Goal: Check status: Check status

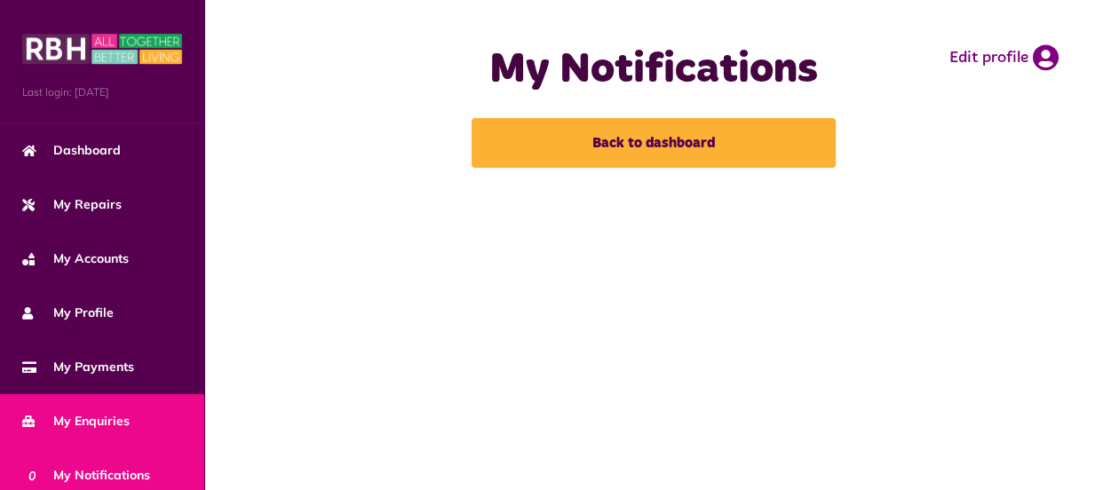
click at [165, 417] on link "My Enquiries" at bounding box center [102, 421] width 204 height 54
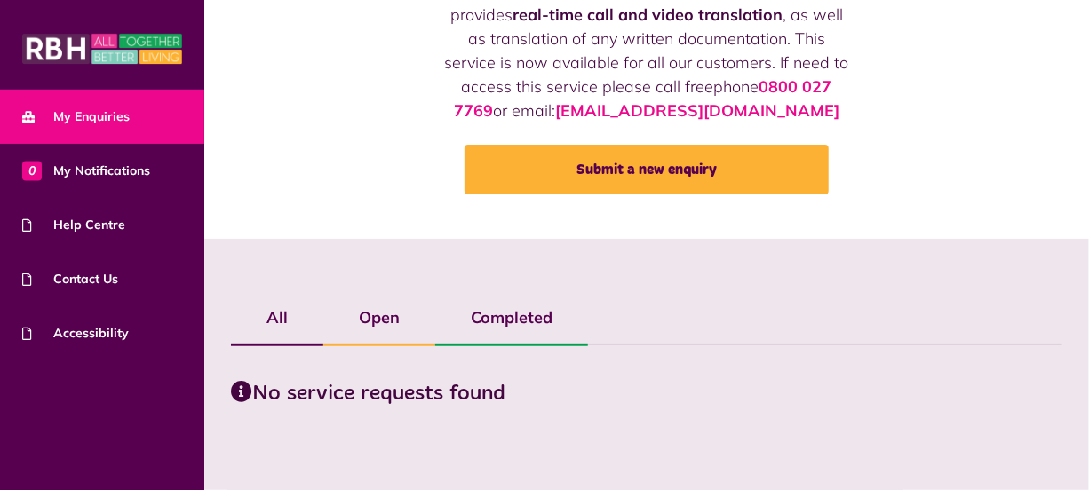
scroll to position [168, 0]
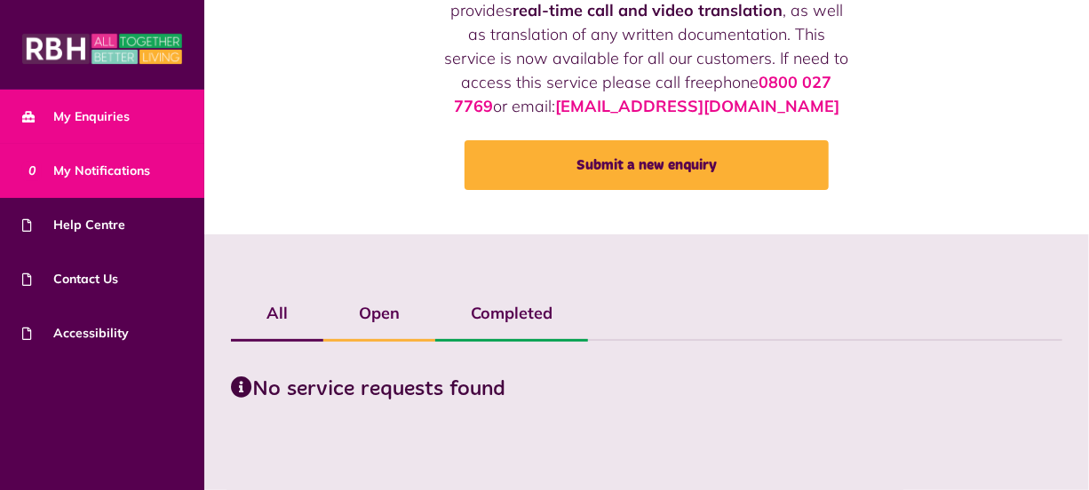
click at [100, 169] on span "0 My Notifications" at bounding box center [86, 171] width 128 height 19
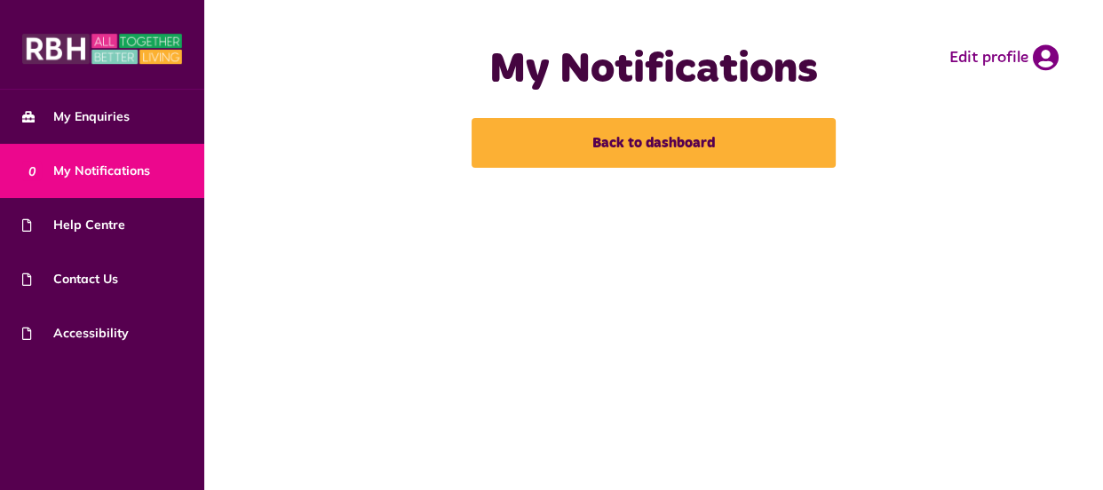
click at [75, 146] on link "0 My Notifications" at bounding box center [102, 171] width 204 height 54
click at [1089, 465] on main "My Notifications Back to dashboard Edit profile" at bounding box center [653, 245] width 899 height 490
click at [1096, 465] on main "My Notifications Back to dashboard Edit profile" at bounding box center [653, 245] width 899 height 490
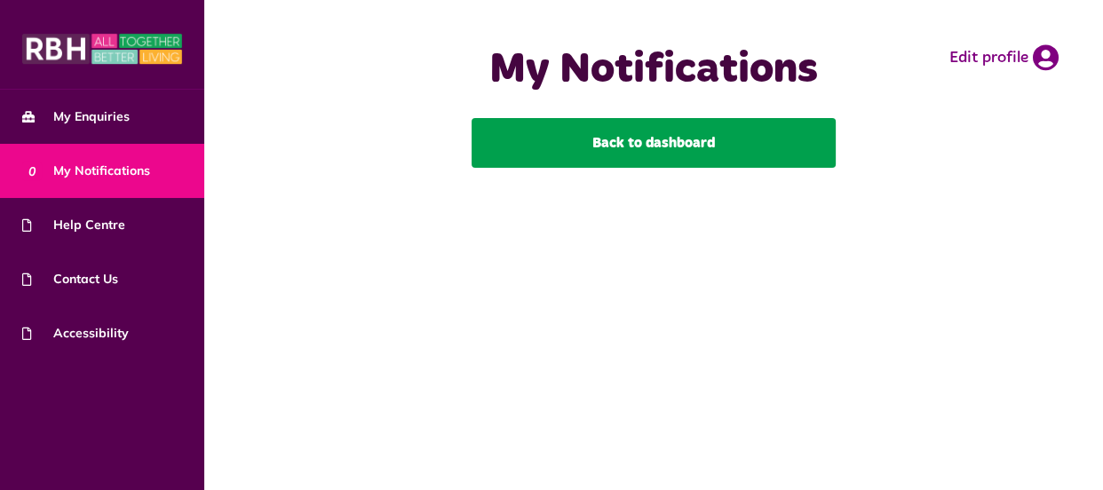
click at [640, 150] on link "Back to dashboard" at bounding box center [653, 143] width 364 height 50
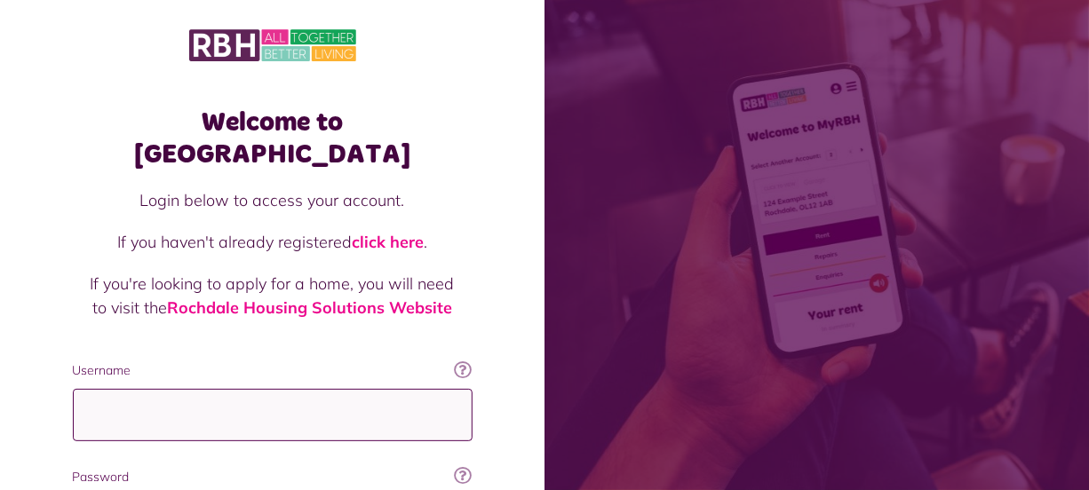
type input "**********"
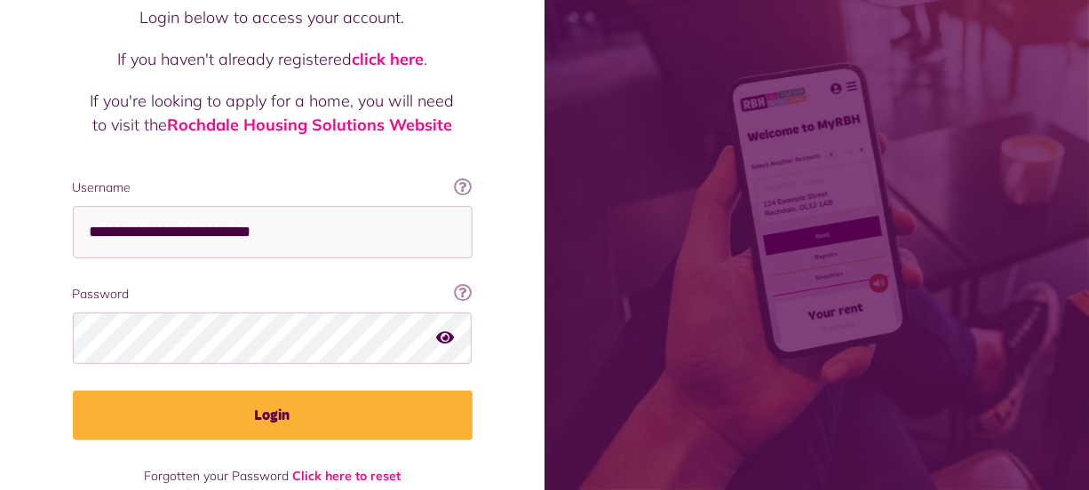
scroll to position [192, 0]
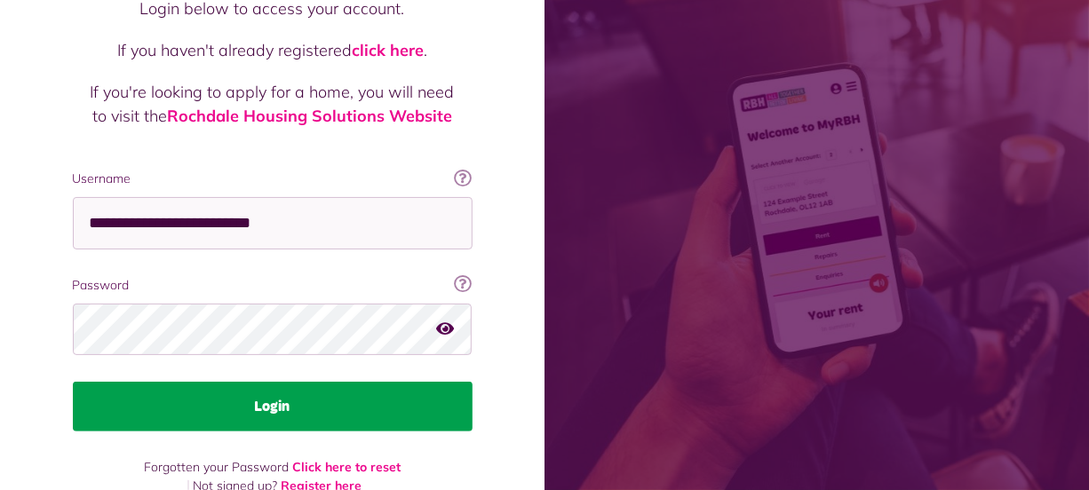
click at [386, 382] on button "Login" at bounding box center [273, 407] width 400 height 50
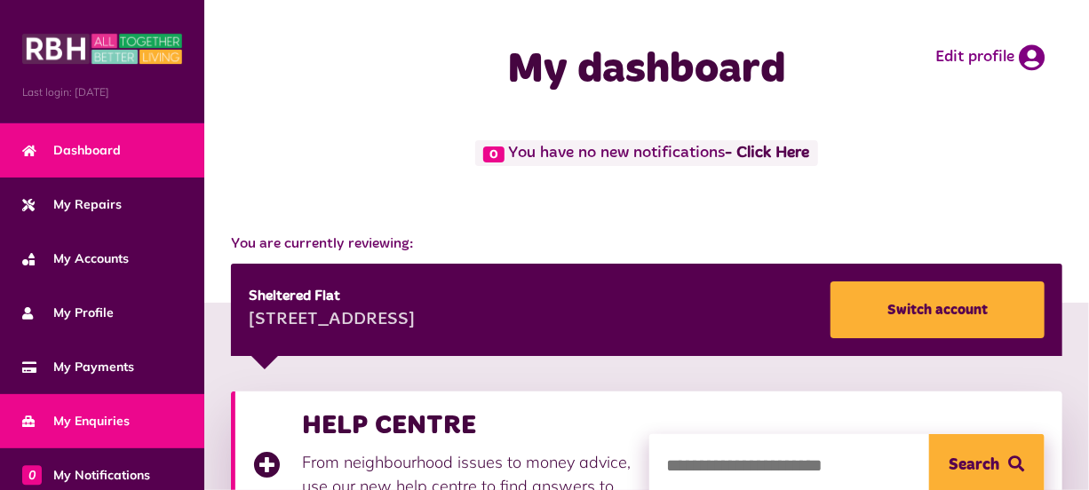
click at [71, 421] on span "My Enquiries" at bounding box center [75, 421] width 107 height 19
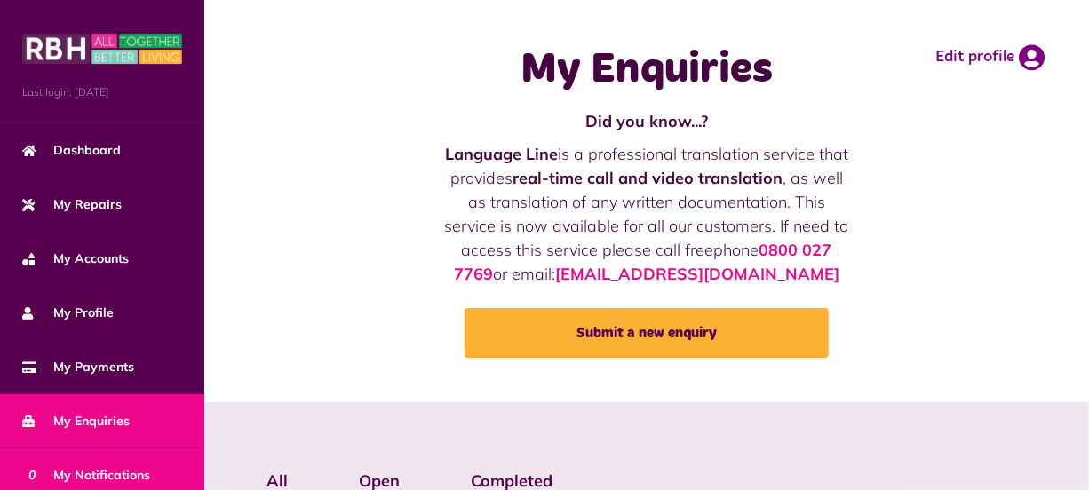
click at [151, 467] on link "0 My Notifications" at bounding box center [102, 475] width 204 height 54
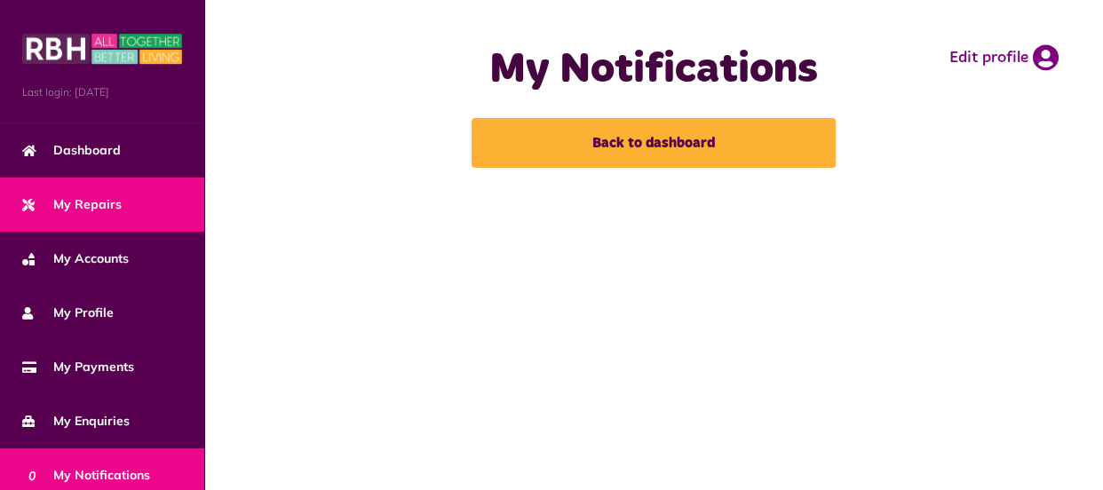
click at [115, 196] on span "My Repairs" at bounding box center [71, 204] width 99 height 19
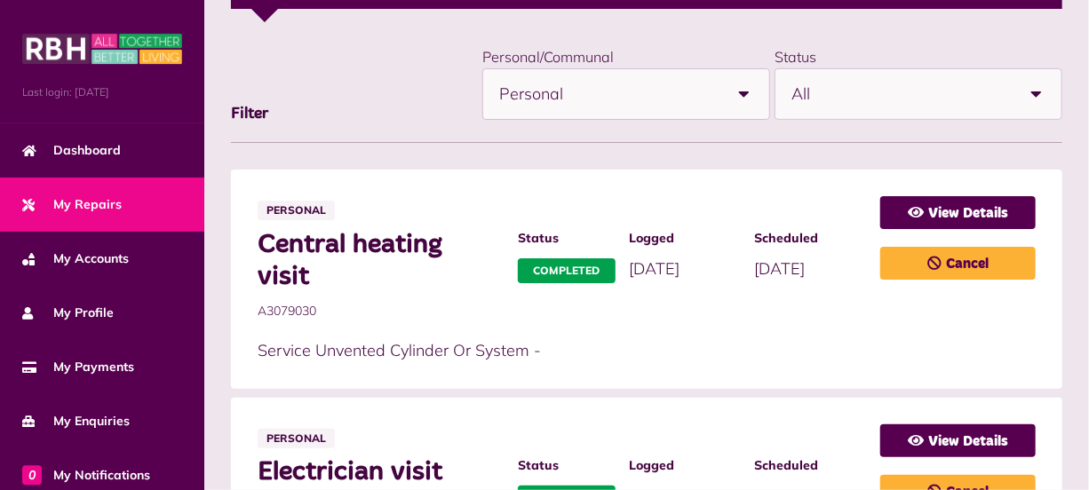
scroll to position [355, 0]
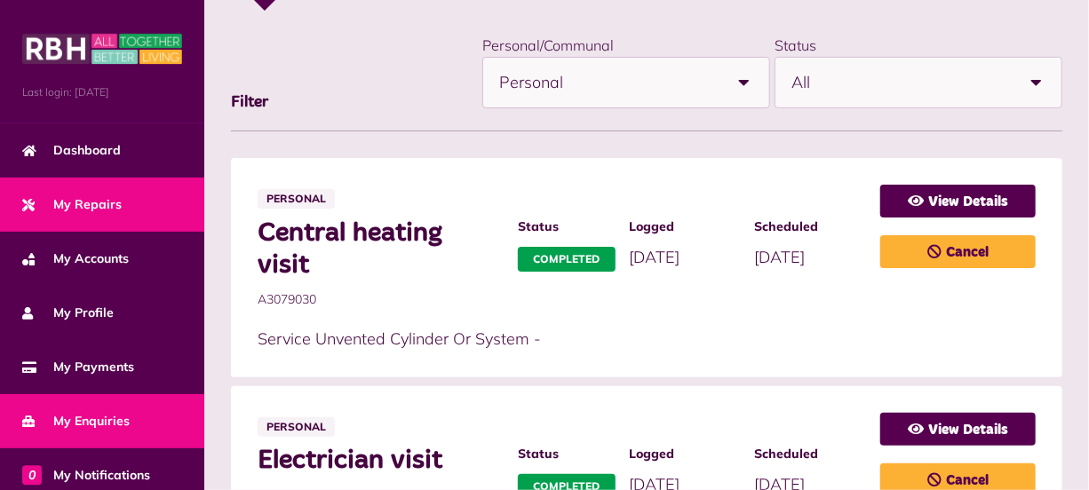
click at [129, 421] on link "My Enquiries" at bounding box center [102, 421] width 204 height 54
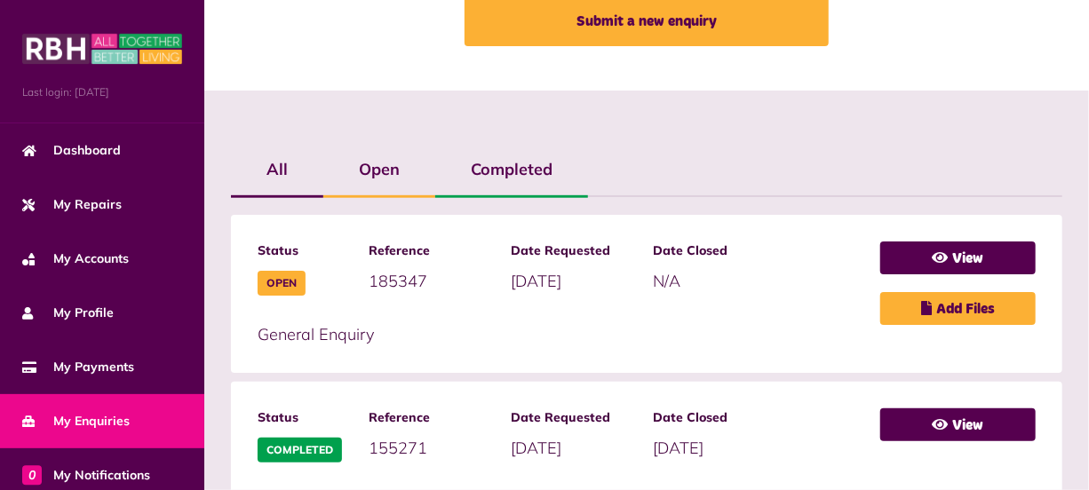
scroll to position [355, 0]
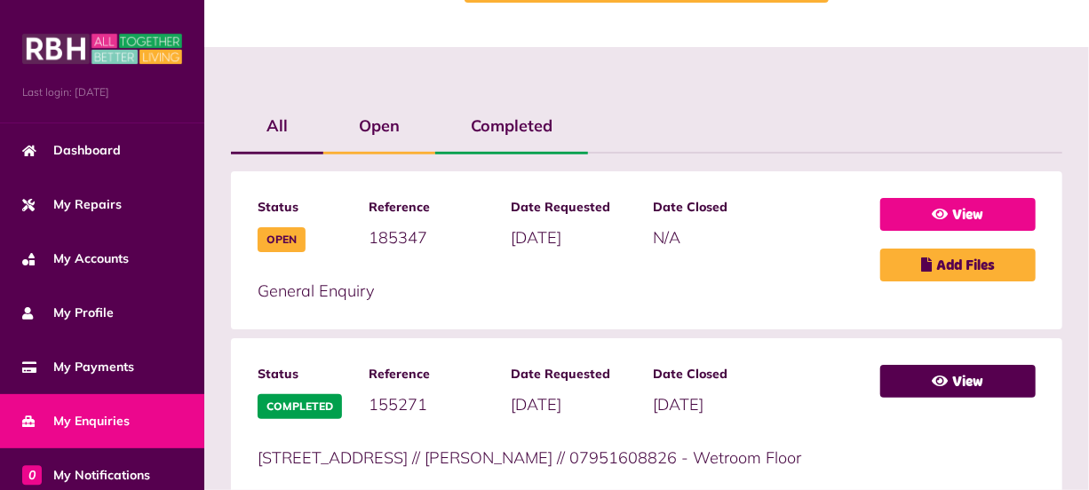
click at [970, 209] on link "View" at bounding box center [957, 214] width 155 height 33
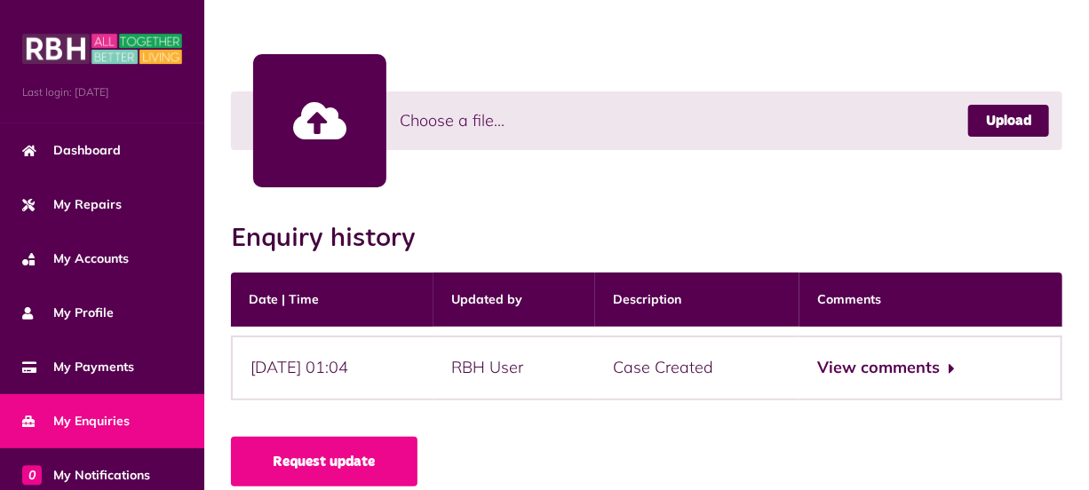
scroll to position [560, 0]
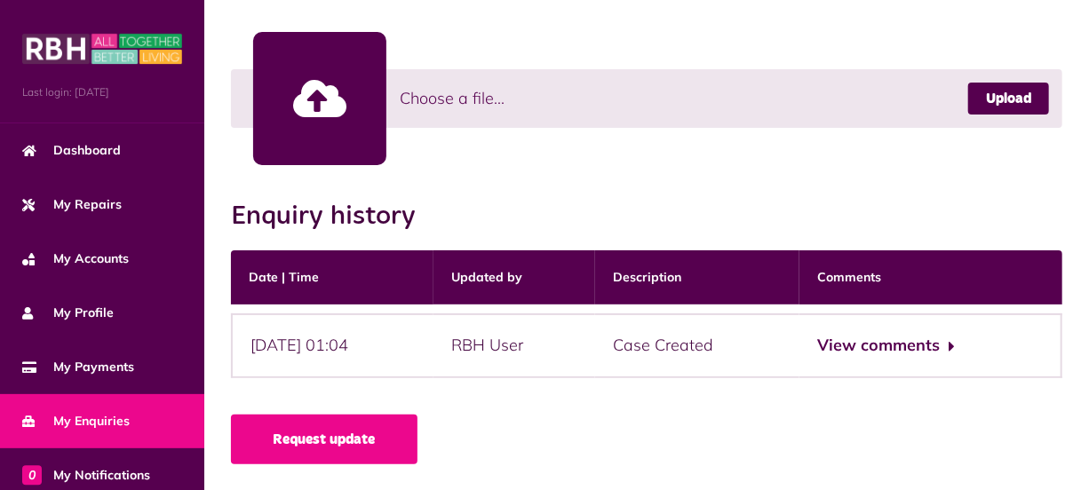
click at [342, 438] on link "Request update" at bounding box center [324, 440] width 186 height 50
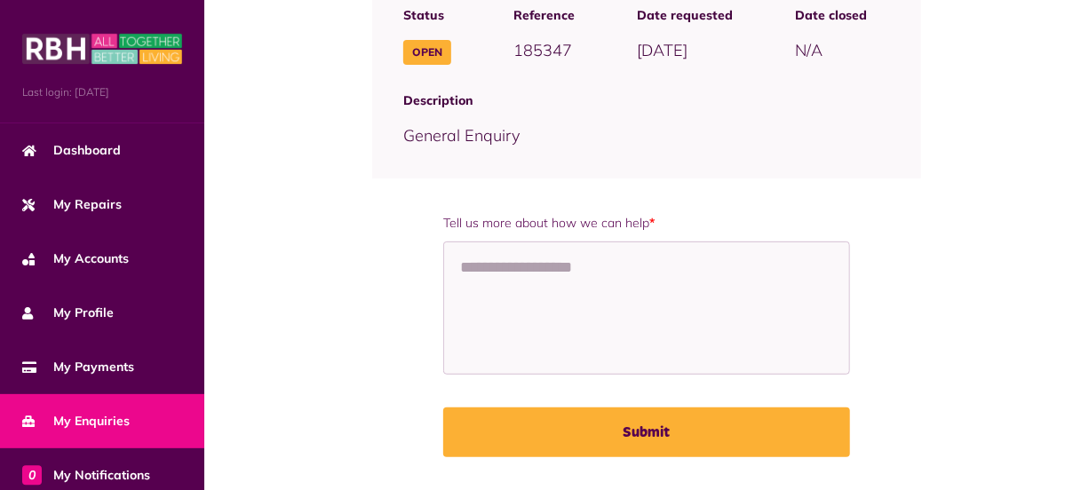
scroll to position [249, 0]
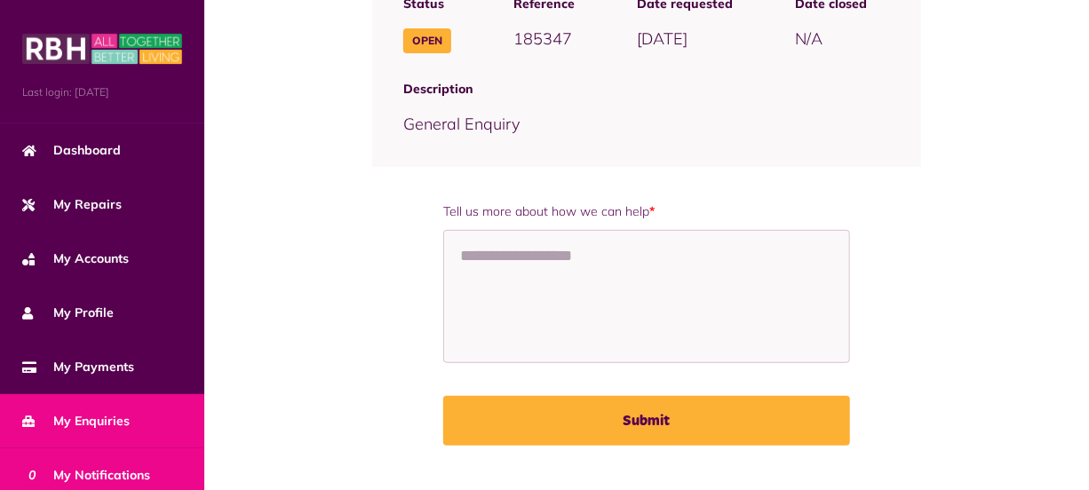
click at [129, 479] on span "0 My Notifications" at bounding box center [86, 475] width 128 height 19
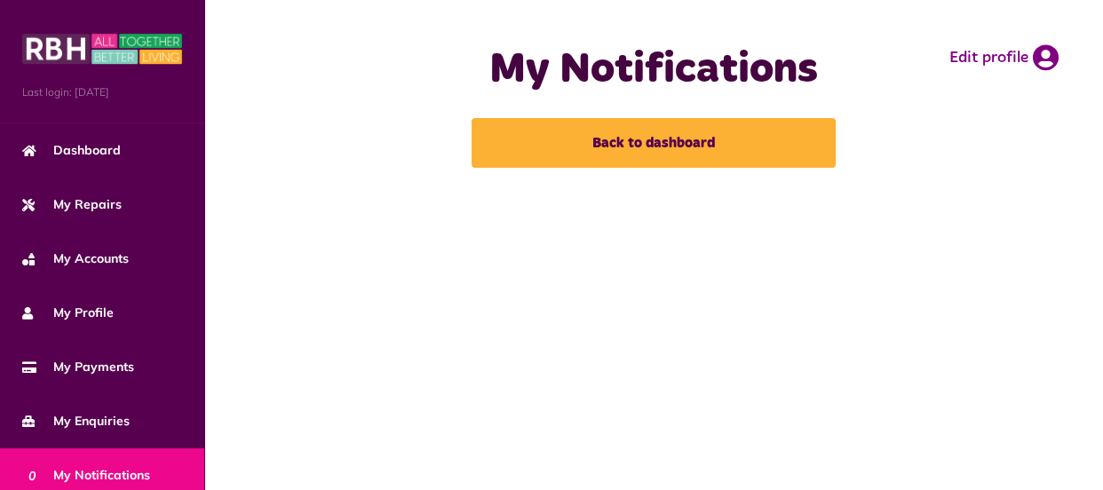
click at [1099, 479] on main "My Notifications Back to dashboard Edit profile" at bounding box center [653, 245] width 899 height 490
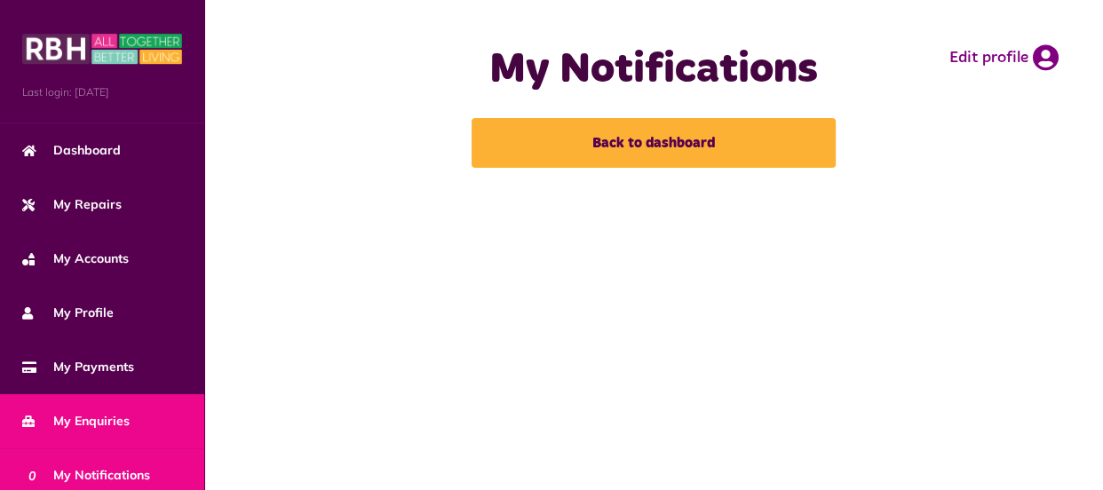
click at [129, 421] on link "My Enquiries" at bounding box center [102, 421] width 204 height 54
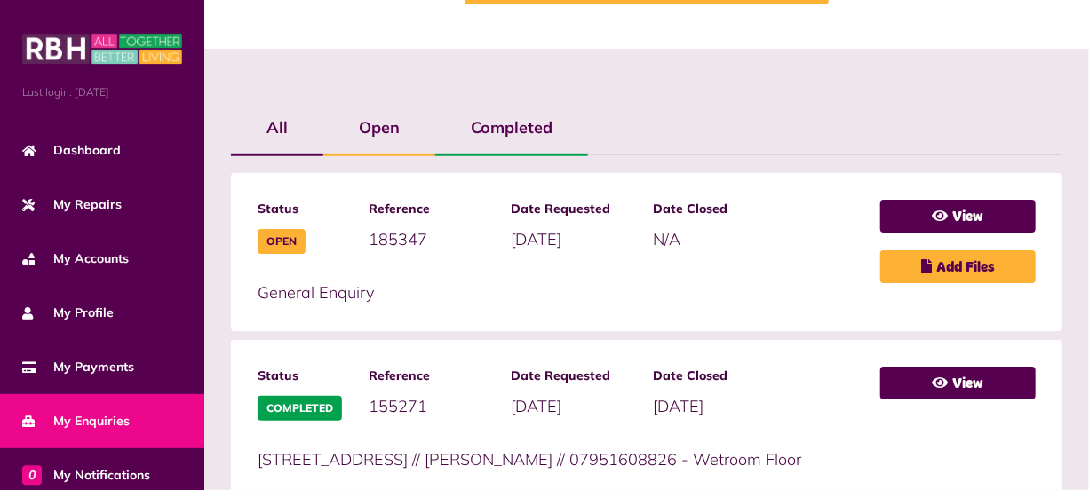
scroll to position [358, 0]
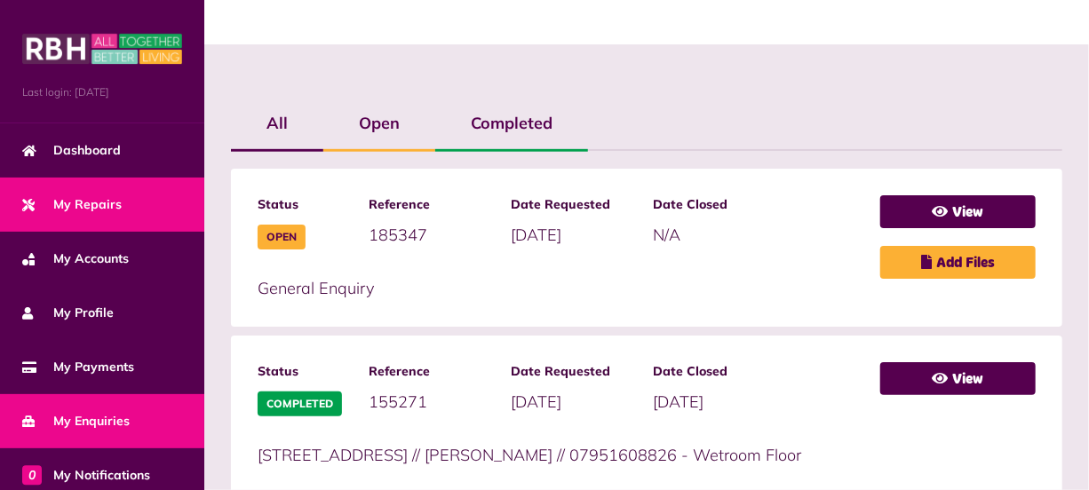
click at [114, 195] on span "My Repairs" at bounding box center [71, 204] width 99 height 19
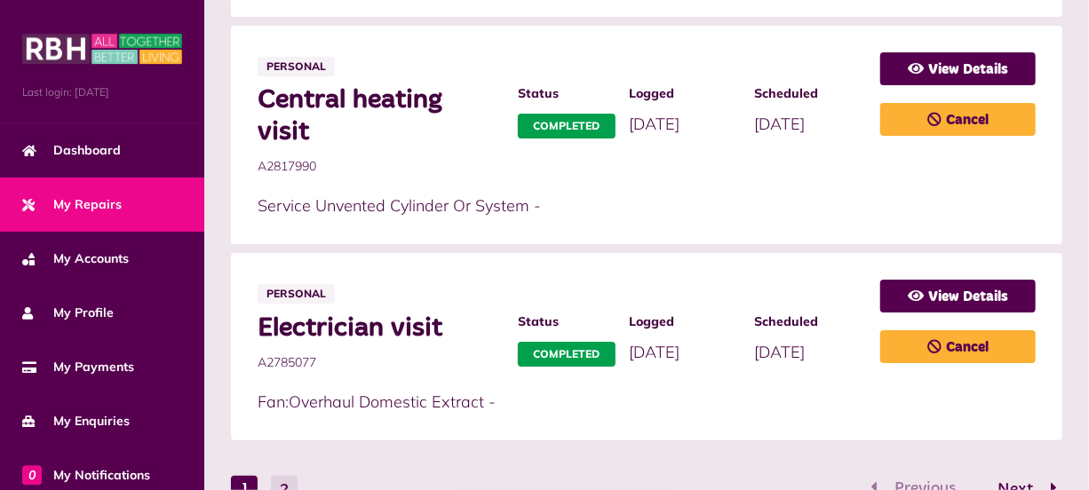
scroll to position [1438, 0]
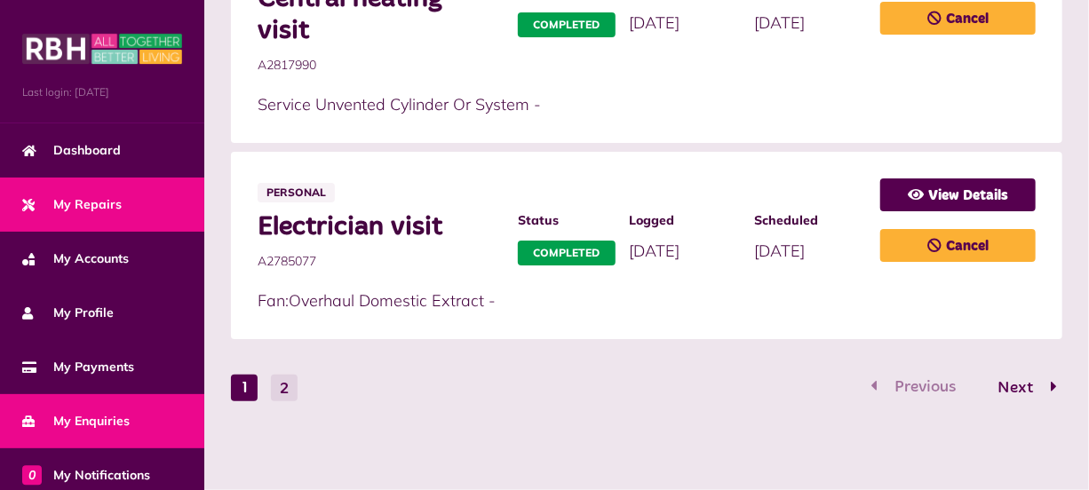
click at [146, 410] on link "My Enquiries" at bounding box center [102, 421] width 204 height 54
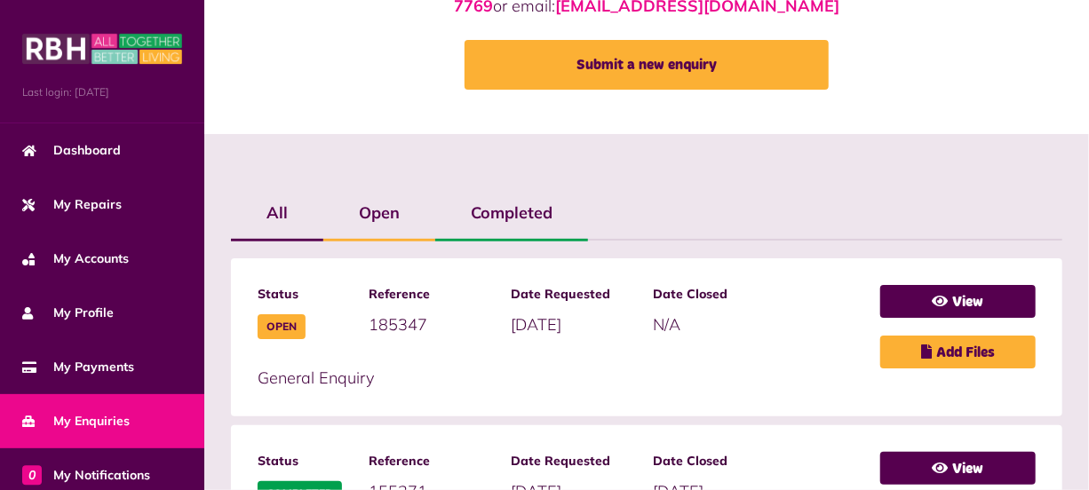
scroll to position [312, 0]
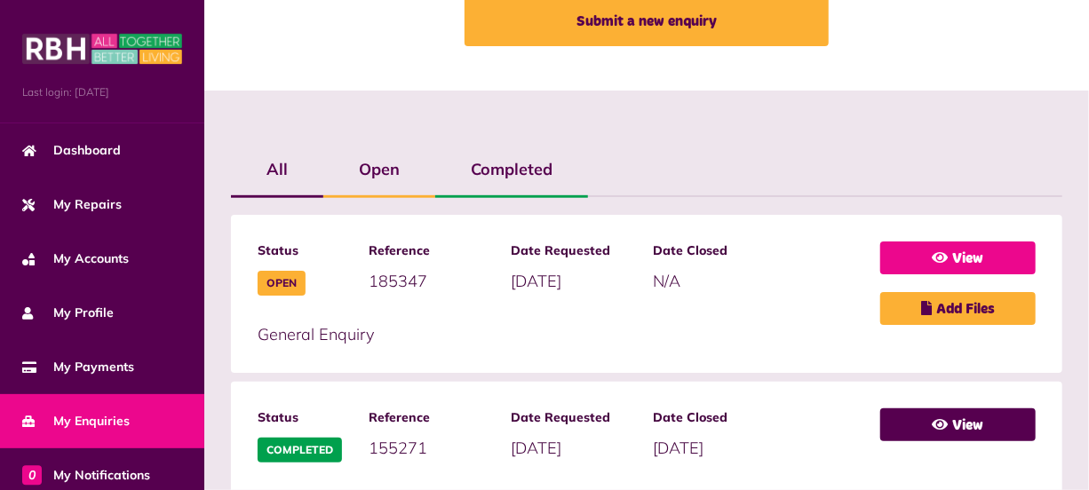
click at [980, 253] on link "View" at bounding box center [957, 257] width 155 height 33
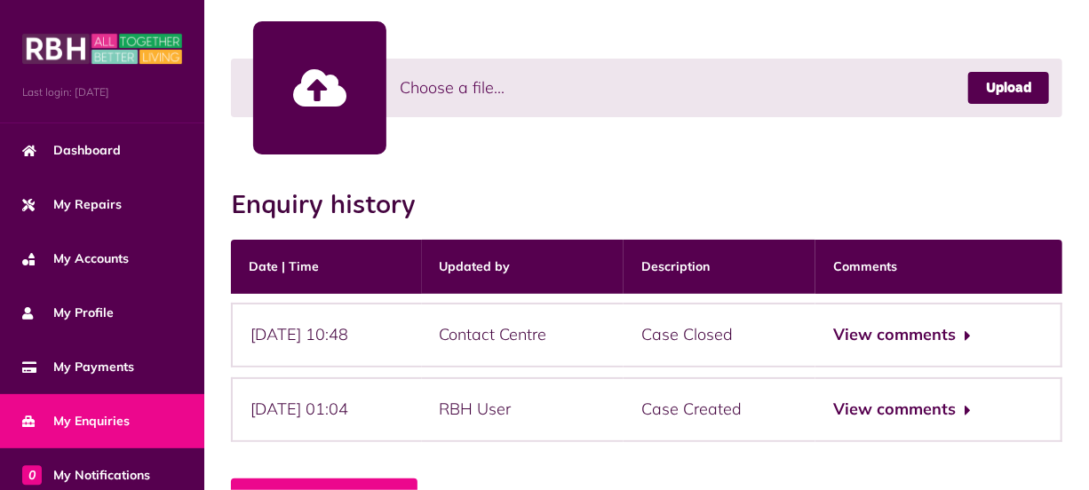
scroll to position [635, 0]
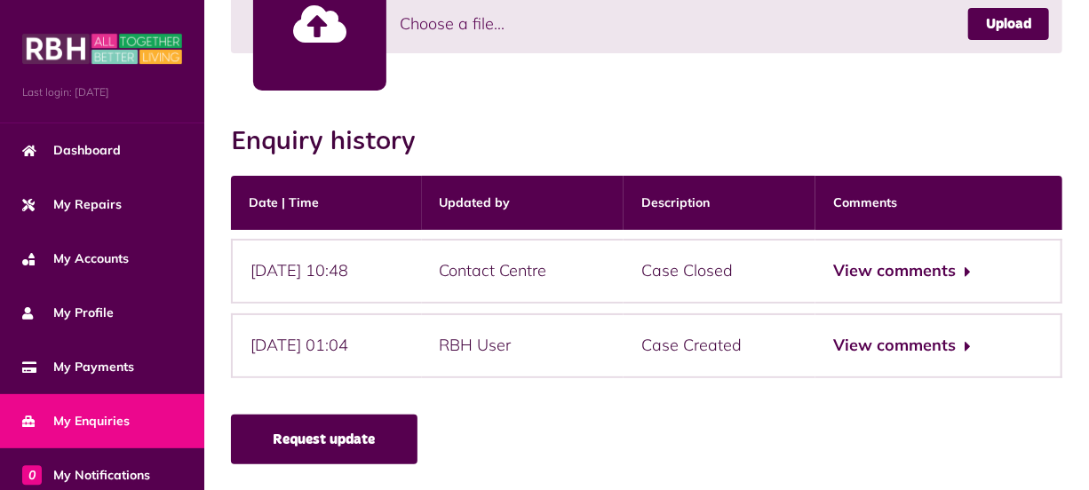
click at [373, 425] on link "Request update" at bounding box center [324, 440] width 186 height 50
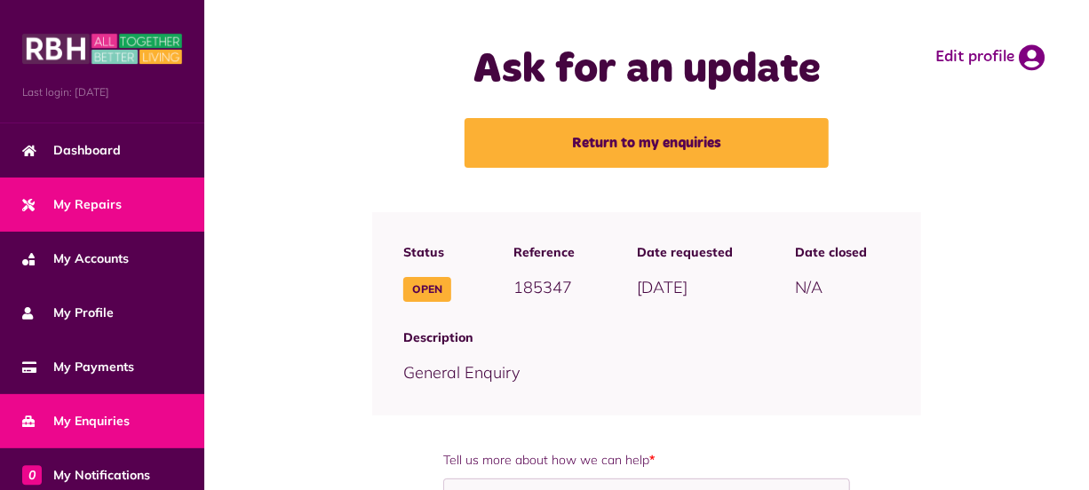
click at [105, 195] on span "My Repairs" at bounding box center [71, 204] width 99 height 19
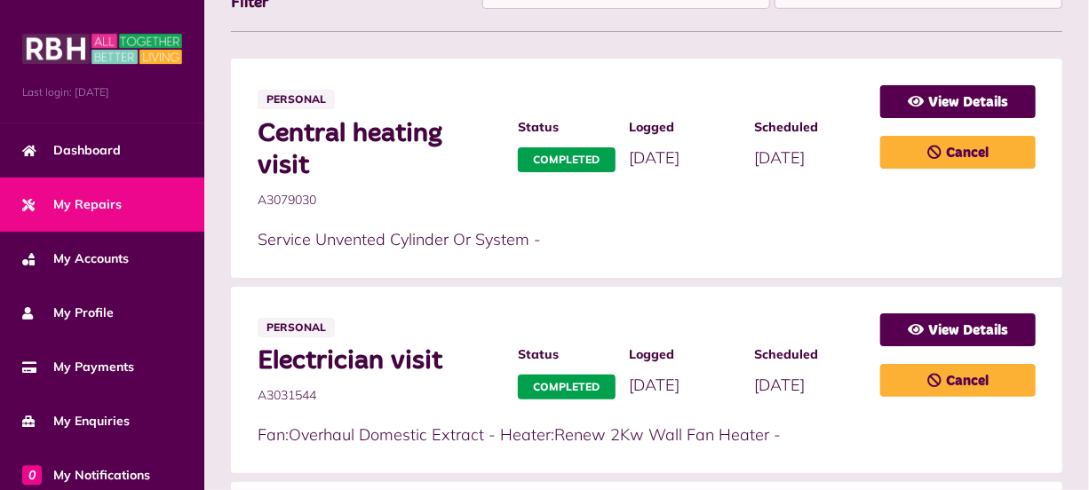
scroll to position [97, 0]
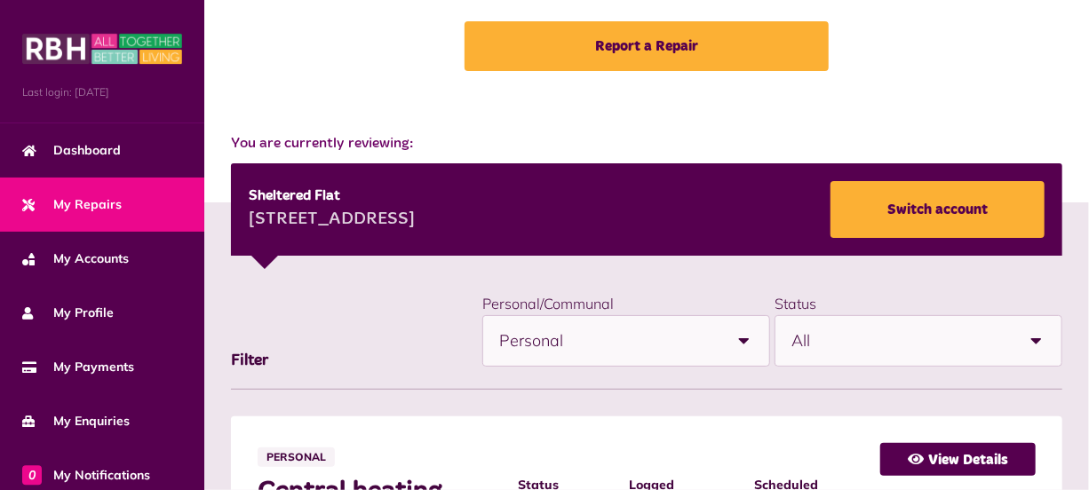
drag, startPoint x: 866, startPoint y: 166, endPoint x: 326, endPoint y: -76, distance: 591.7
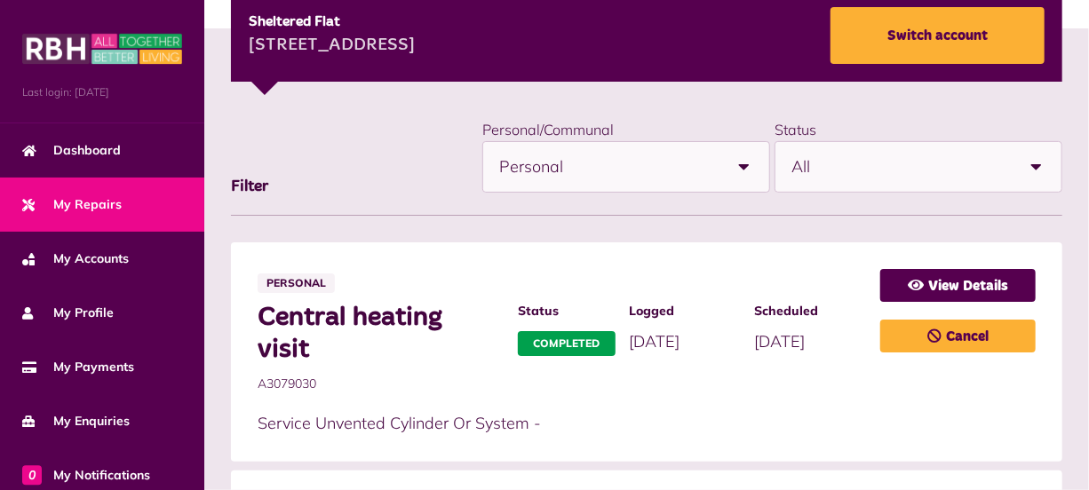
scroll to position [199, 0]
